Goal: Complete application form: Complete application form

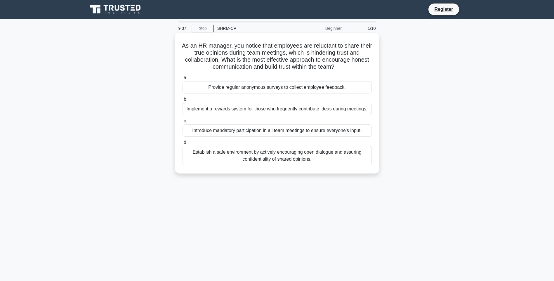
click at [278, 157] on div "Establish a safe environment by actively encouraging open dialogue and assuring…" at bounding box center [277, 155] width 189 height 19
click at [183, 145] on input "d. Establish a safe environment by actively encouraging open dialogue and assur…" at bounding box center [183, 143] width 0 height 4
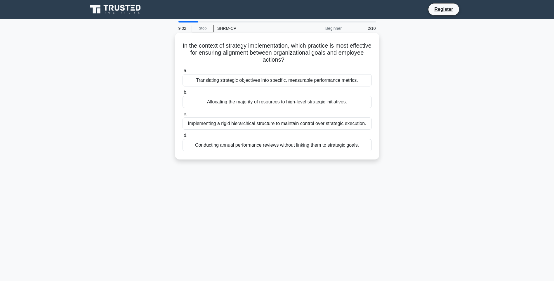
click at [325, 84] on div "Translating strategic objectives into specific, measurable performance metrics." at bounding box center [277, 80] width 189 height 12
click at [183, 73] on input "a. Translating strategic objectives into specific, measurable performance metri…" at bounding box center [183, 71] width 0 height 4
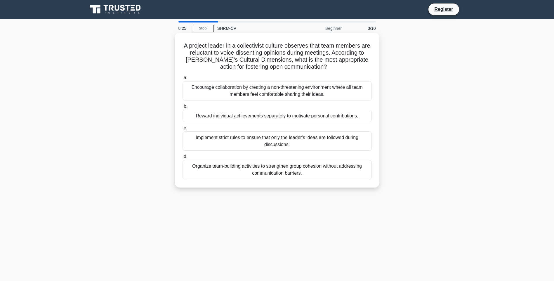
click at [256, 169] on div "Organize team-building activities to strengthen group cohesion without addressi…" at bounding box center [277, 169] width 189 height 19
click at [183, 159] on input "d. Organize team-building activities to strengthen group cohesion without addre…" at bounding box center [183, 157] width 0 height 4
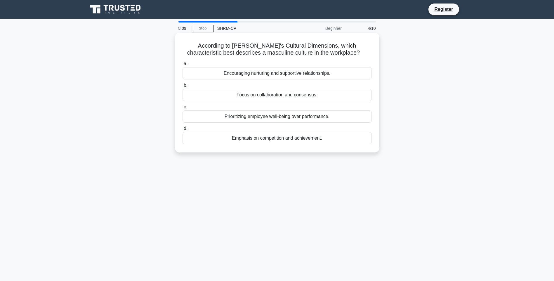
click at [273, 141] on div "Emphasis on competition and achievement." at bounding box center [277, 138] width 189 height 12
click at [183, 131] on input "d. Emphasis on competition and achievement." at bounding box center [183, 129] width 0 height 4
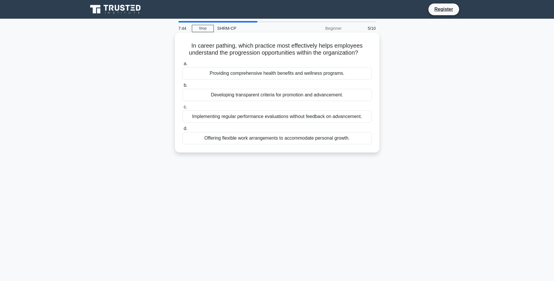
click at [275, 97] on div "Developing transparent criteria for promotion and advancement." at bounding box center [277, 95] width 189 height 12
click at [183, 87] on input "b. Developing transparent criteria for promotion and advancement." at bounding box center [183, 86] width 0 height 4
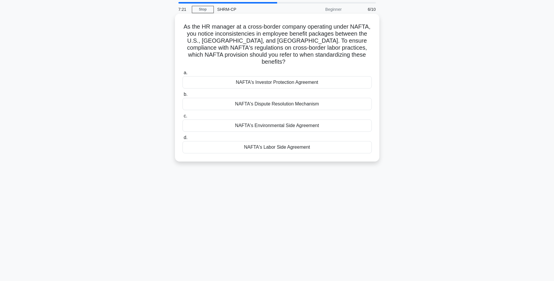
scroll to position [29, 0]
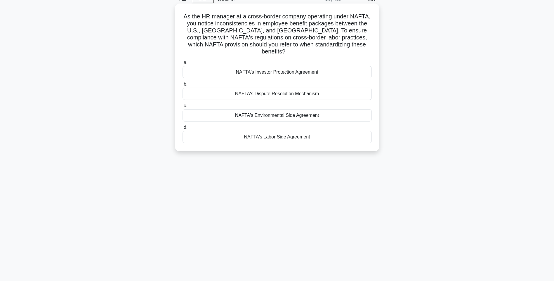
click at [280, 88] on div "NAFTA's Dispute Resolution Mechanism" at bounding box center [277, 94] width 189 height 12
click at [183, 85] on input "b. NAFTA's Dispute Resolution Mechanism" at bounding box center [183, 84] width 0 height 4
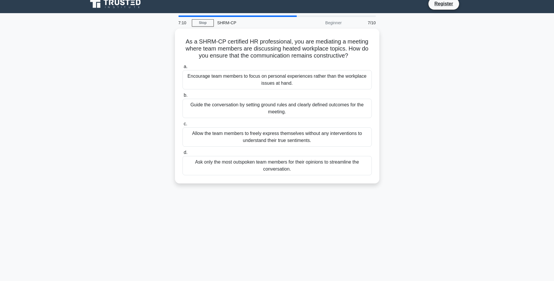
scroll to position [0, 0]
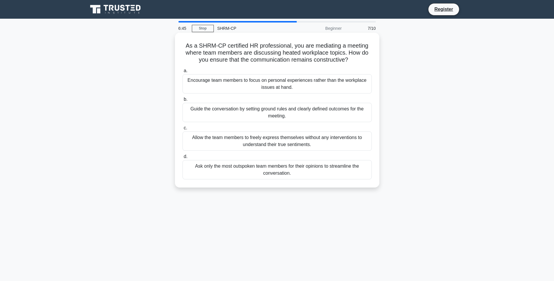
click at [306, 98] on label "b. Guide the conversation by setting ground rules and clearly defined outcomes …" at bounding box center [277, 109] width 189 height 26
click at [183, 98] on input "b. Guide the conversation by setting ground rules and clearly defined outcomes …" at bounding box center [183, 100] width 0 height 4
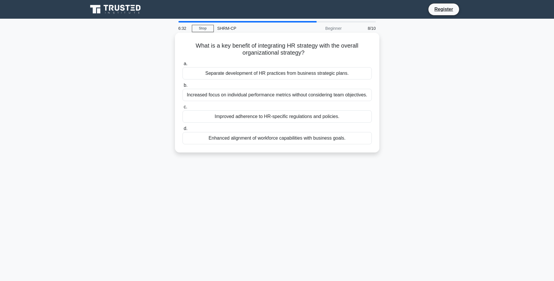
click at [270, 134] on div "Enhanced alignment of workforce capabilities with business goals." at bounding box center [277, 138] width 189 height 12
click at [183, 131] on input "d. Enhanced alignment of workforce capabilities with business goals." at bounding box center [183, 129] width 0 height 4
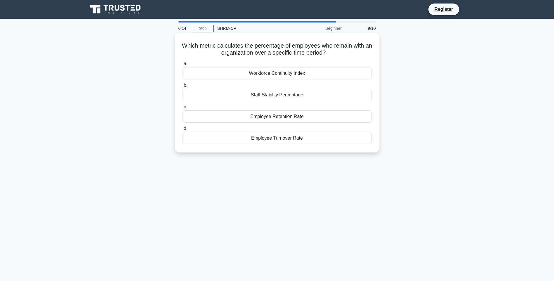
click at [280, 118] on div "Employee Retention Rate" at bounding box center [277, 116] width 189 height 12
click at [183, 109] on input "c. Employee Retention Rate" at bounding box center [183, 107] width 0 height 4
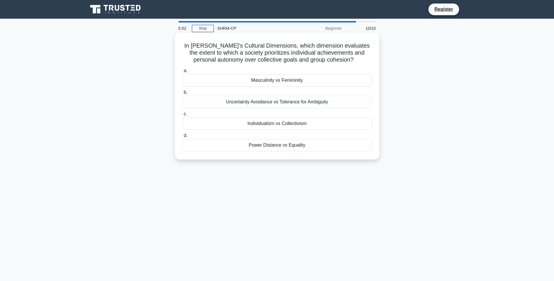
click at [279, 122] on div "Individualism vs Collectivism" at bounding box center [277, 123] width 189 height 12
click at [183, 116] on input "c. Individualism vs Collectivism" at bounding box center [183, 114] width 0 height 4
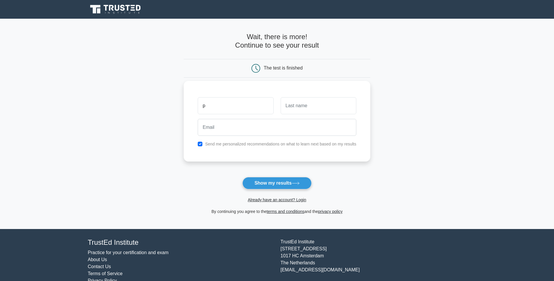
type input "PRERANA"
click at [324, 103] on input "text" at bounding box center [319, 105] width 76 height 17
type input "DASHORE"
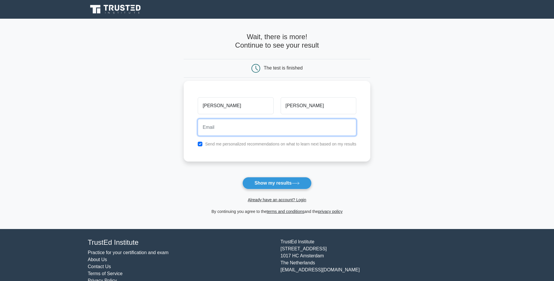
click at [286, 128] on input "email" at bounding box center [277, 127] width 159 height 17
type input "prerana3dashore@gmail.com"
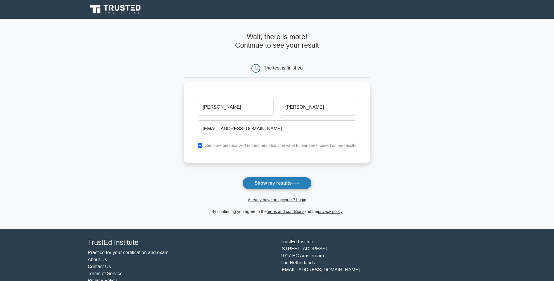
click at [291, 183] on button "Show my results" at bounding box center [276, 183] width 69 height 12
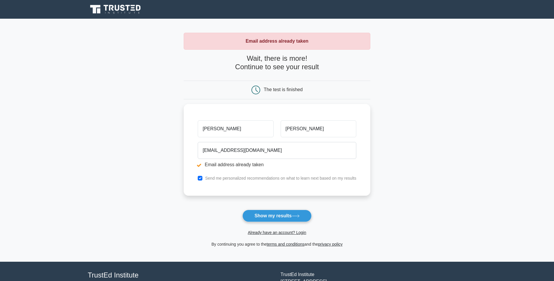
click at [122, 10] on icon at bounding box center [122, 8] width 5 height 6
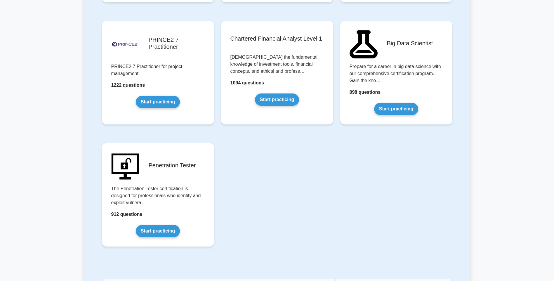
scroll to position [1118, 0]
